Goal: Communication & Community: Answer question/provide support

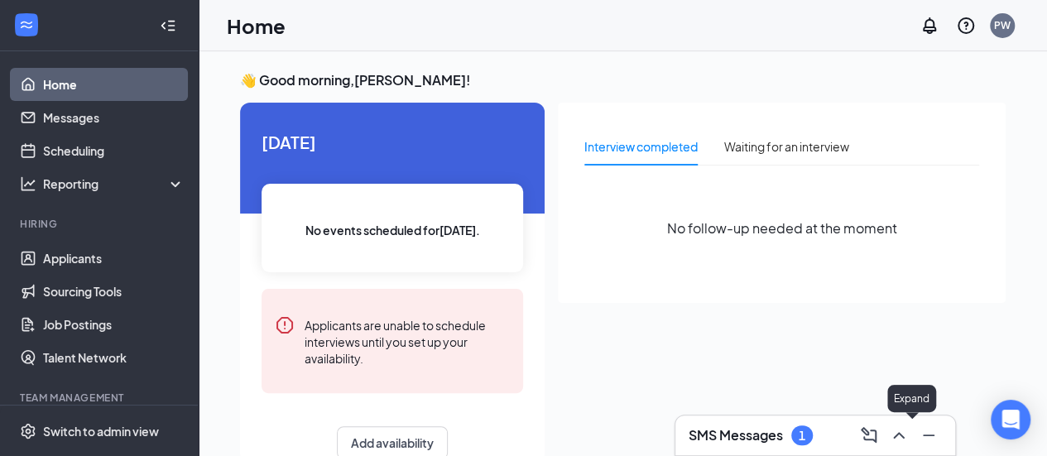
click at [904, 433] on icon "ChevronUp" at bounding box center [899, 435] width 20 height 20
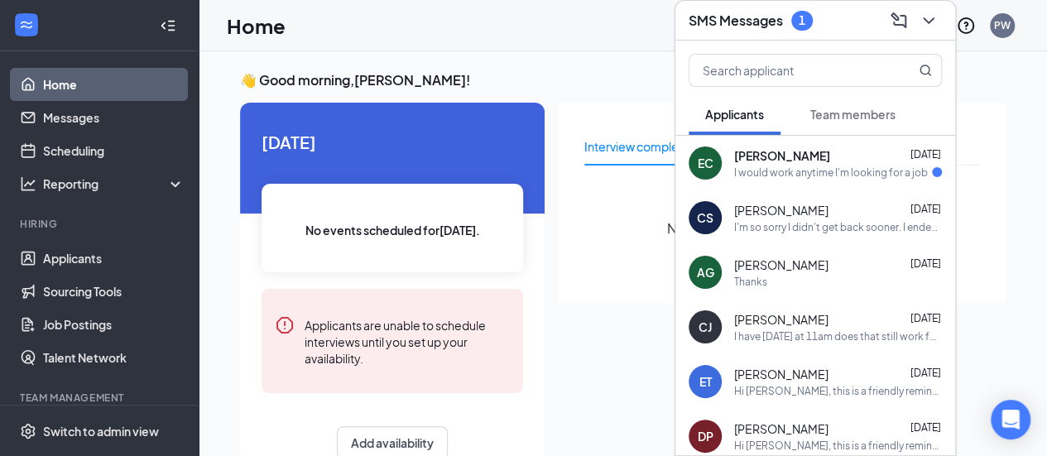
click at [845, 166] on div "I would work anytime I'm looking for a job" at bounding box center [831, 172] width 194 height 14
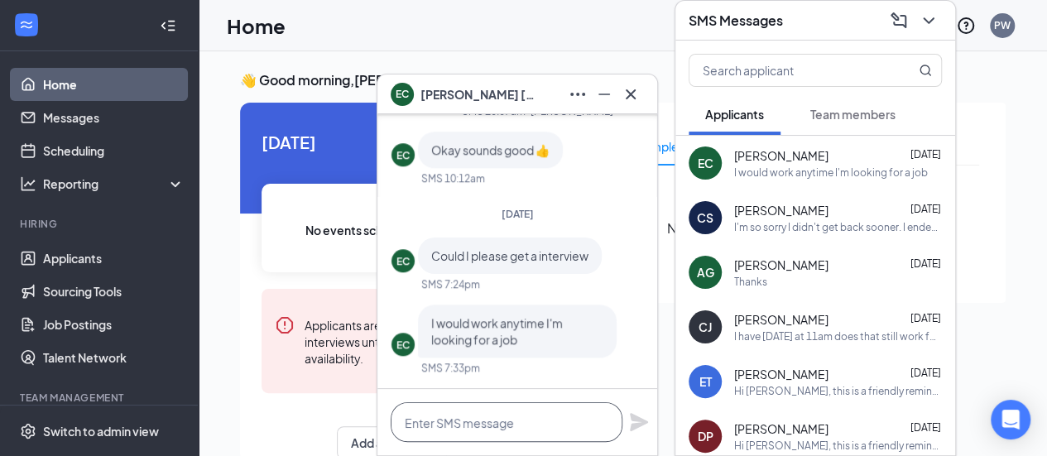
click at [536, 406] on textarea at bounding box center [507, 422] width 232 height 40
type textarea "I"
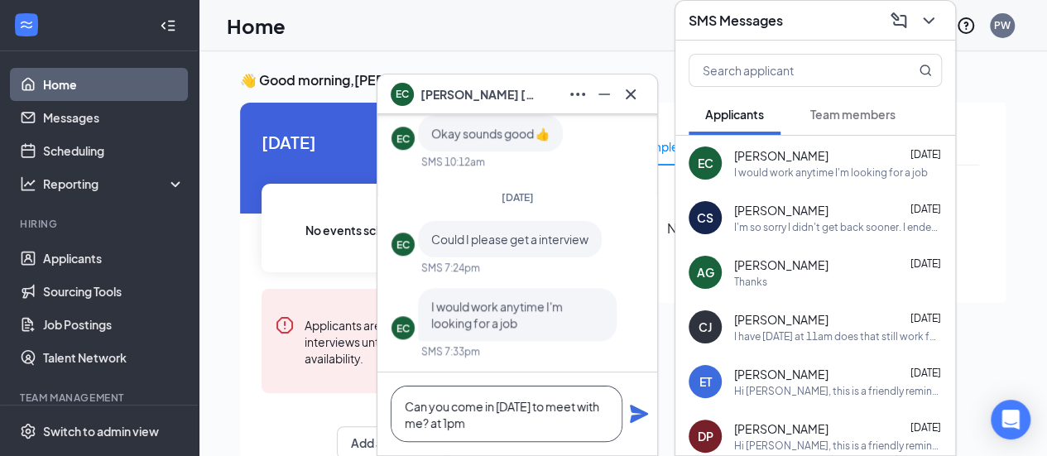
type textarea "Can you come in [DATE] to meet with me? at 1pm"
click at [635, 405] on icon "Plane" at bounding box center [639, 414] width 20 height 20
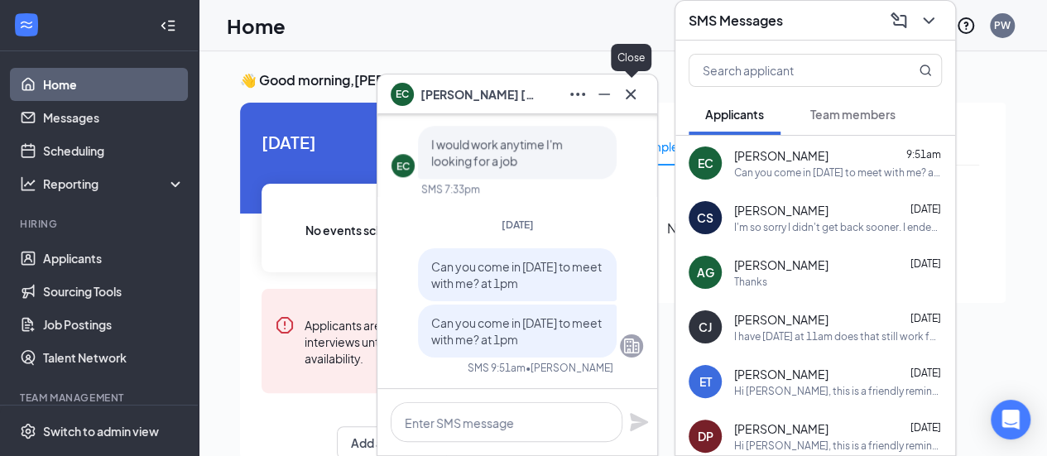
click at [633, 92] on icon "Cross" at bounding box center [631, 94] width 10 height 10
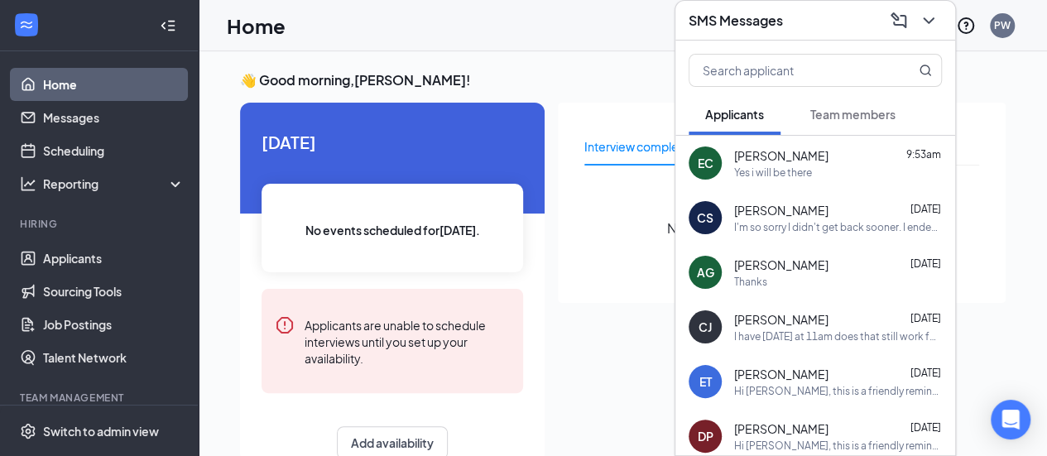
click at [862, 147] on div "[PERSON_NAME] 9:53am" at bounding box center [838, 155] width 208 height 17
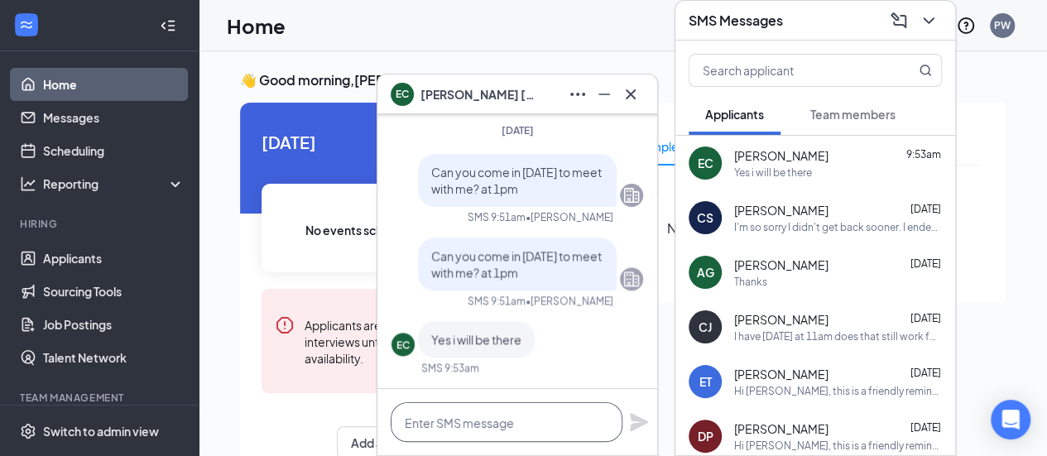
click at [456, 420] on textarea at bounding box center [507, 422] width 232 height 40
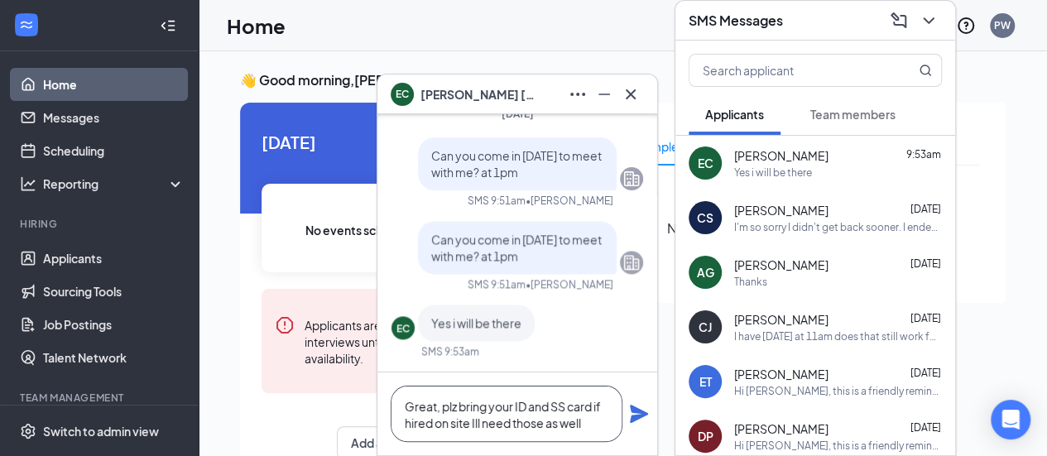
type textarea "Great, plz bring your ID and SS card if hired on site Ill need those as well"
click at [634, 408] on icon "Plane" at bounding box center [639, 414] width 18 height 18
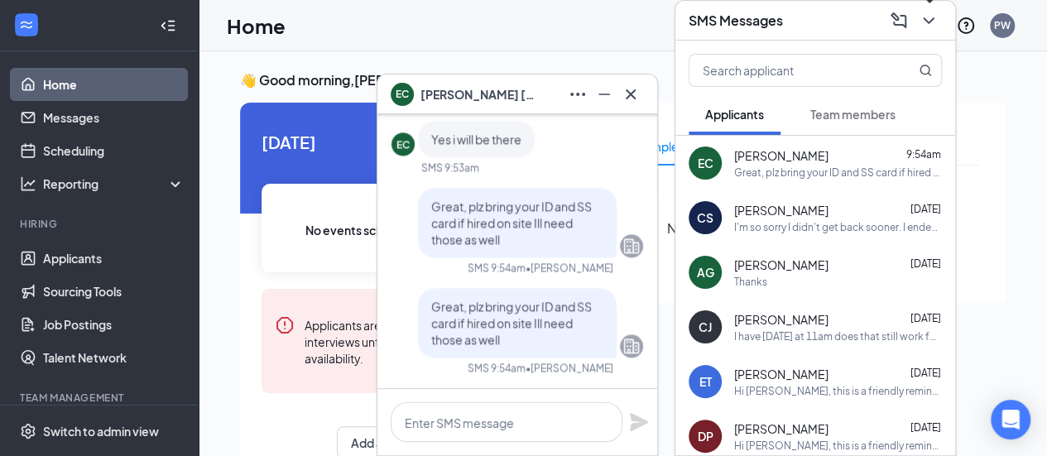
click at [930, 27] on icon "ChevronDown" at bounding box center [928, 21] width 20 height 20
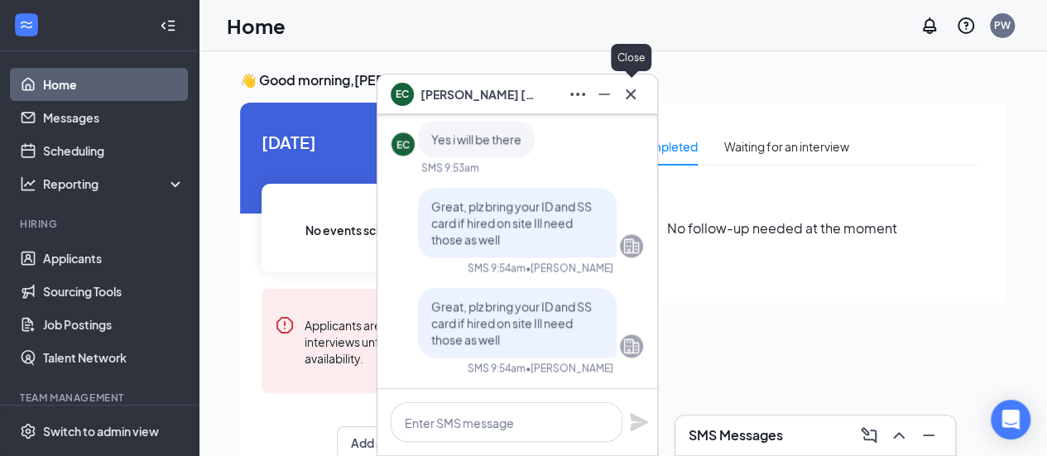
click at [630, 98] on icon "Cross" at bounding box center [631, 94] width 20 height 20
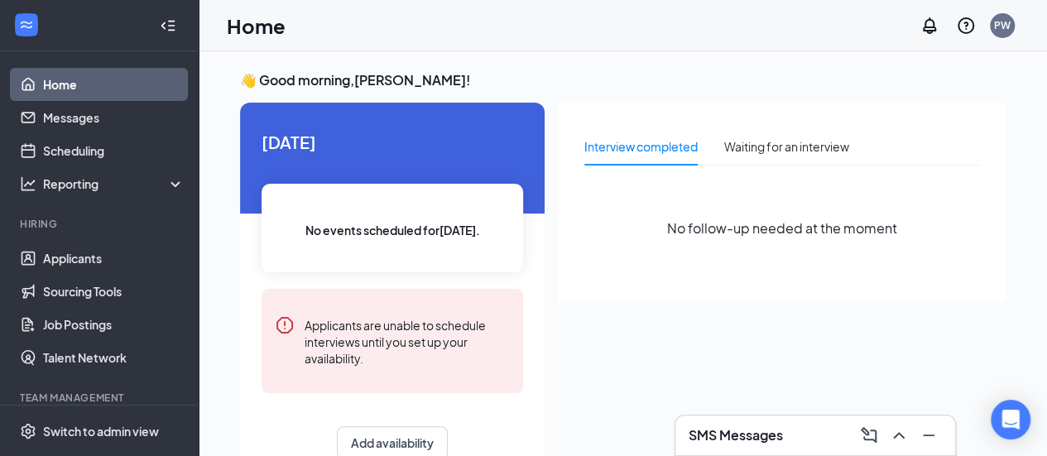
click at [659, 351] on div "Interview completed Waiting for an interview No follow-up needed at the moment" at bounding box center [782, 278] width 448 height 350
